Goal: Find specific page/section: Find specific page/section

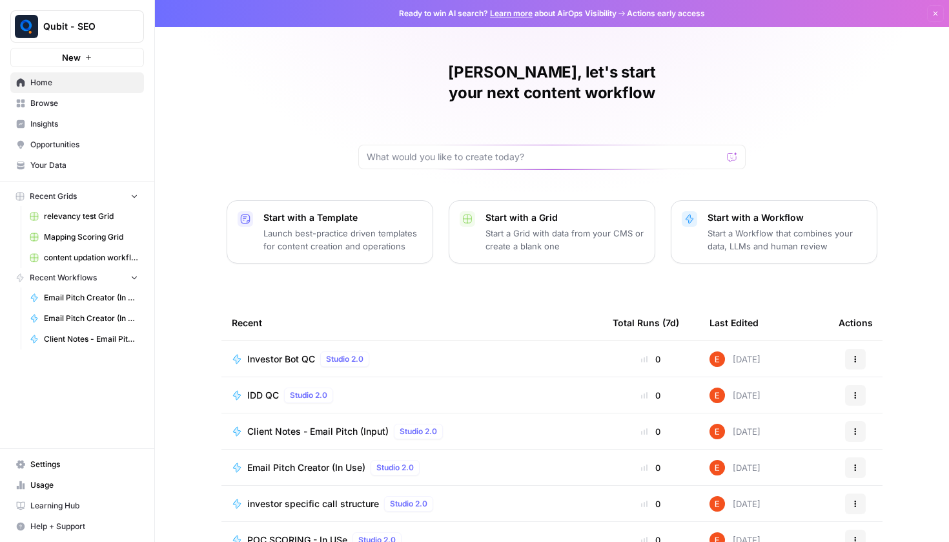
click at [287, 353] on span "Investor Bot QC" at bounding box center [281, 359] width 68 height 13
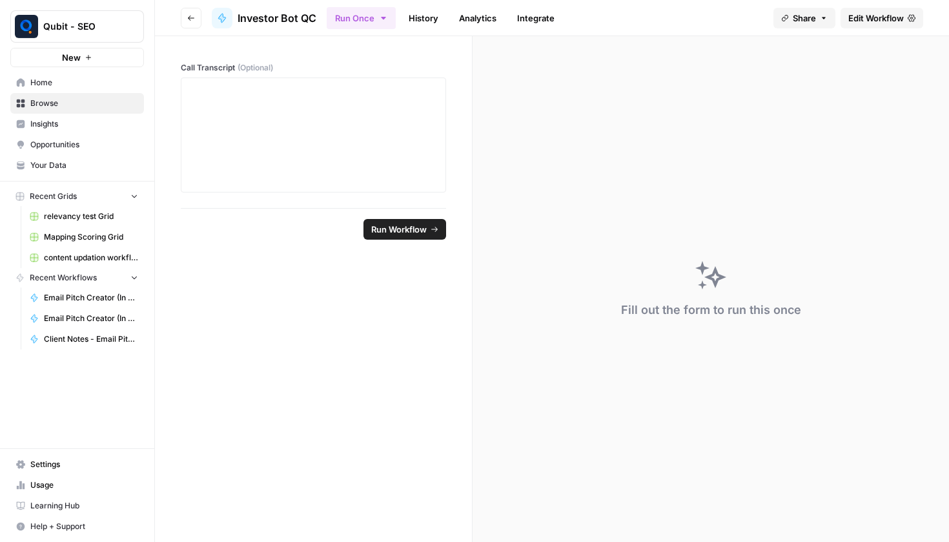
click at [517, 16] on link "Integrate" at bounding box center [536, 18] width 53 height 21
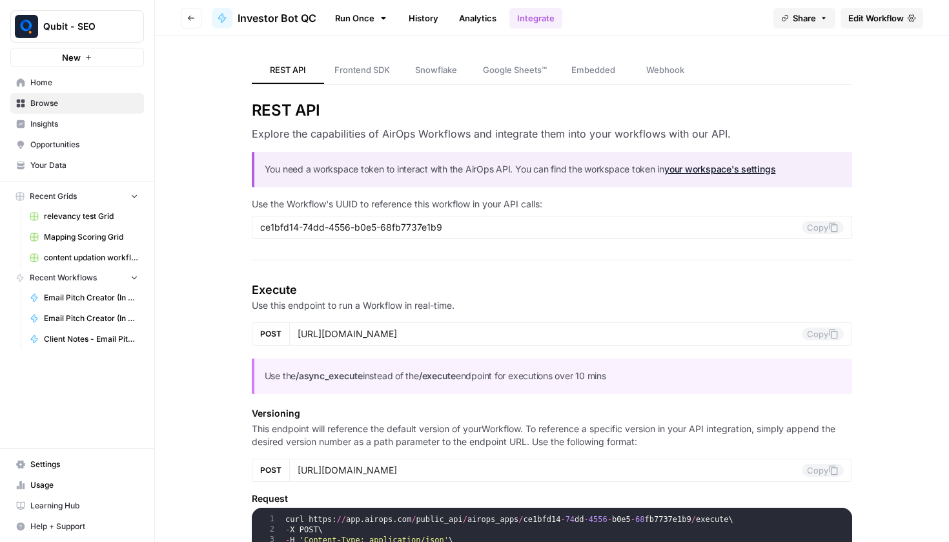
click at [434, 17] on link "History" at bounding box center [423, 18] width 45 height 21
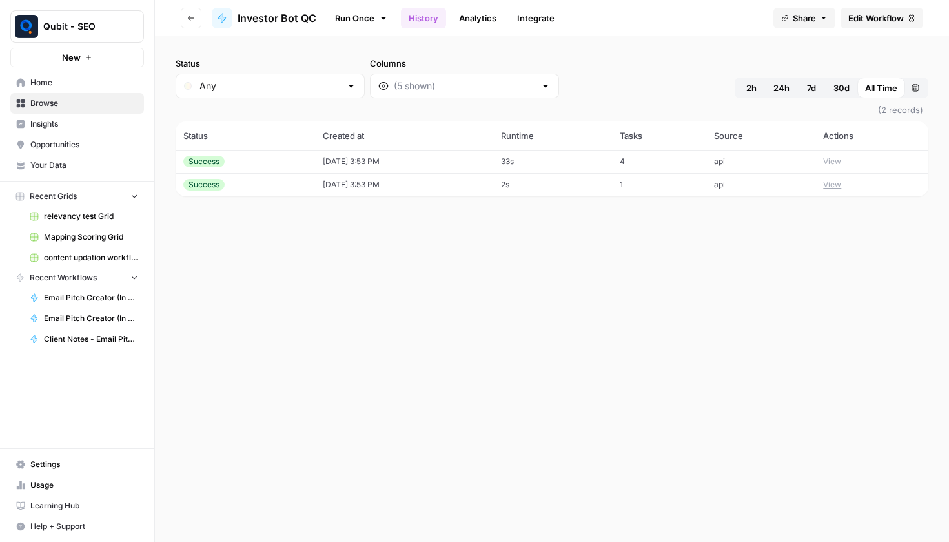
click at [186, 21] on button "Go back" at bounding box center [191, 18] width 21 height 21
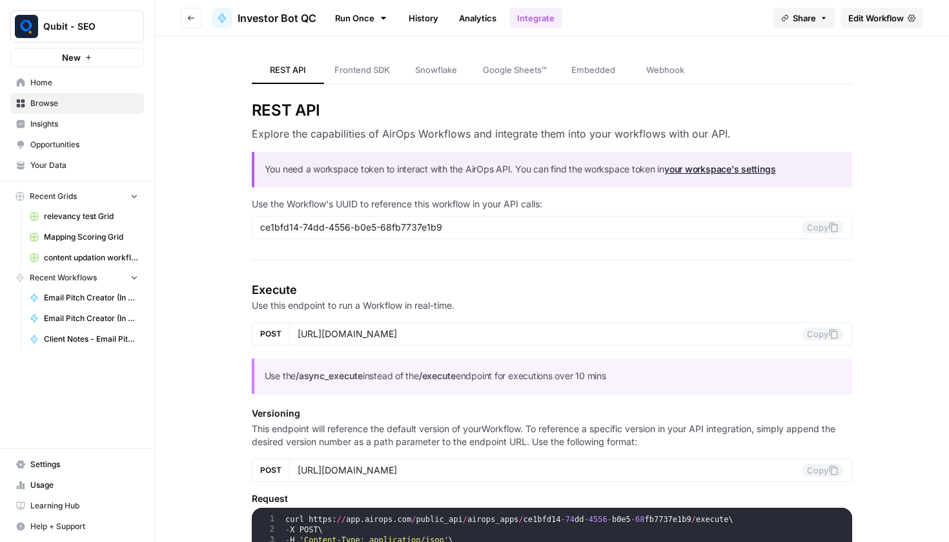
click at [187, 20] on button "Go back" at bounding box center [191, 18] width 21 height 21
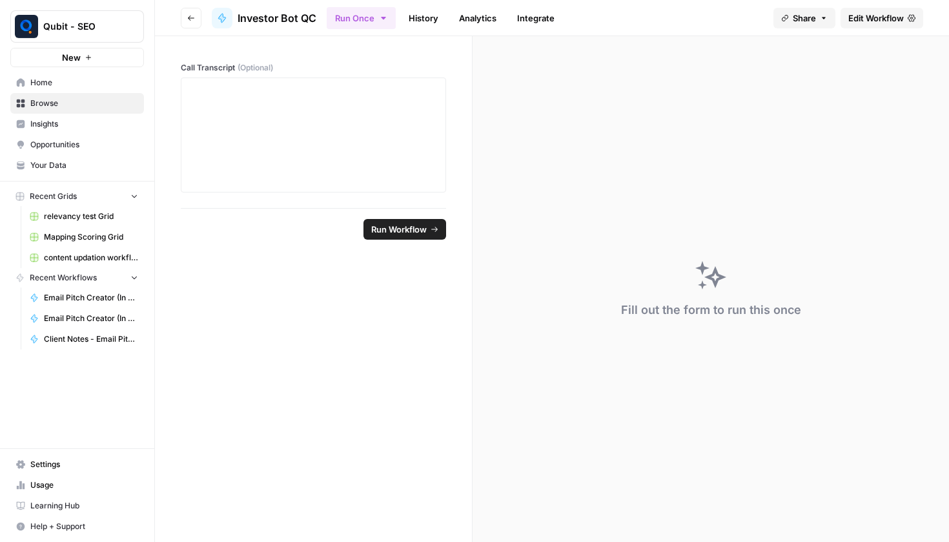
click at [192, 21] on icon "button" at bounding box center [191, 18] width 8 height 8
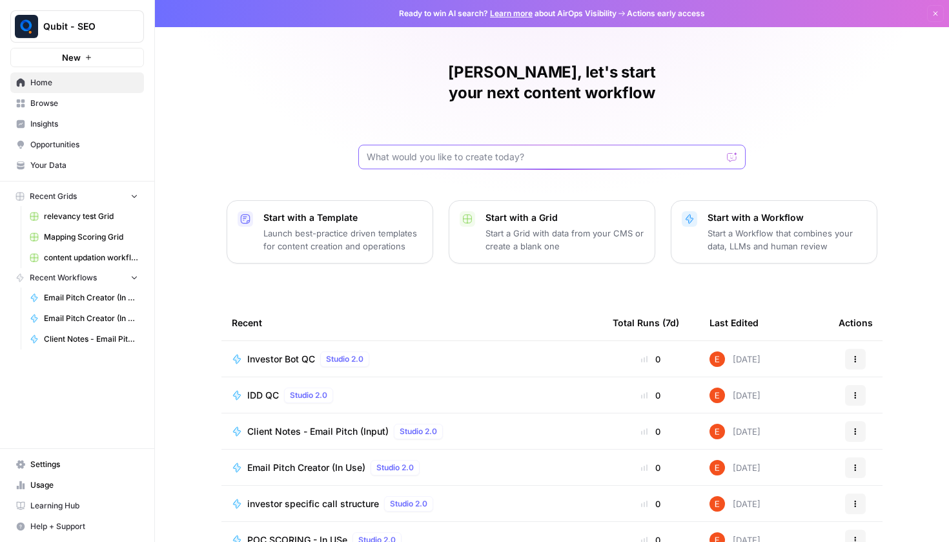
click at [505, 150] on input "text" at bounding box center [544, 156] width 355 height 13
type input "p"
click at [52, 92] on link "Home" at bounding box center [77, 82] width 134 height 21
click at [50, 104] on span "Browse" at bounding box center [84, 104] width 108 height 12
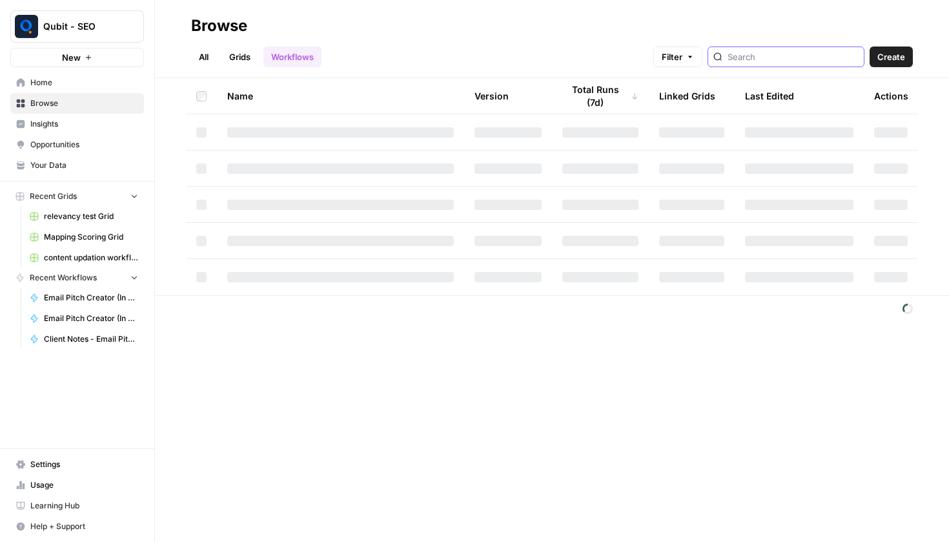
click at [794, 56] on input "search" at bounding box center [793, 56] width 131 height 13
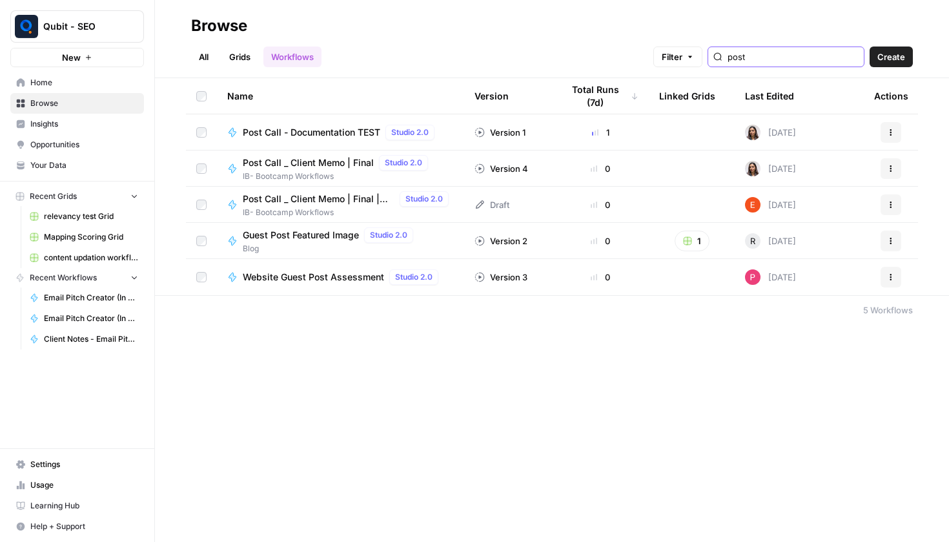
type input "post"
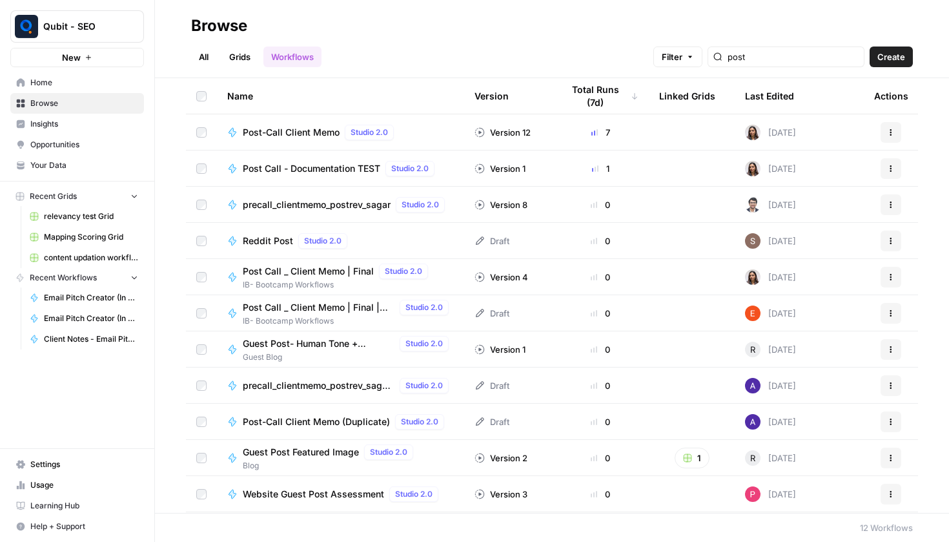
click at [299, 127] on span "Post-Call Client Memo" at bounding box center [291, 132] width 97 height 13
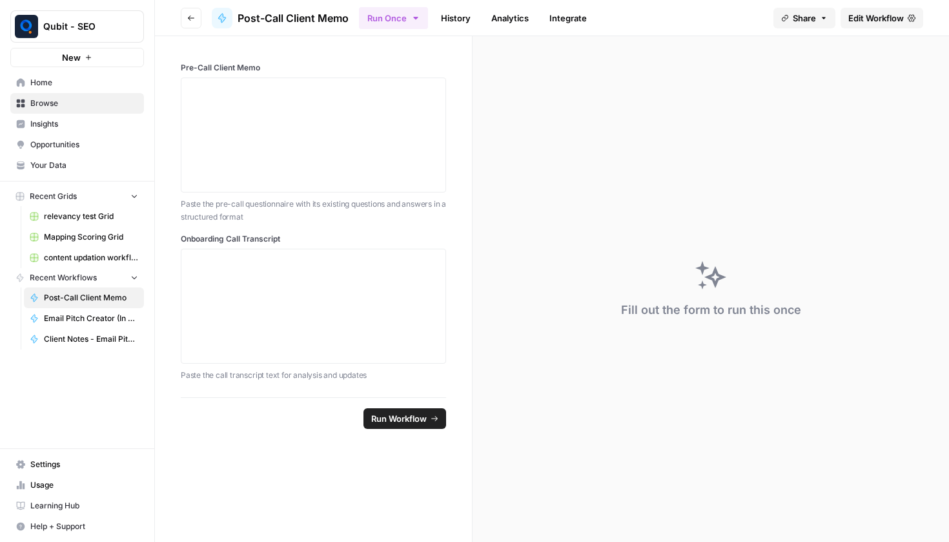
click at [468, 19] on link "History" at bounding box center [455, 18] width 45 height 21
